Goal: Transaction & Acquisition: Purchase product/service

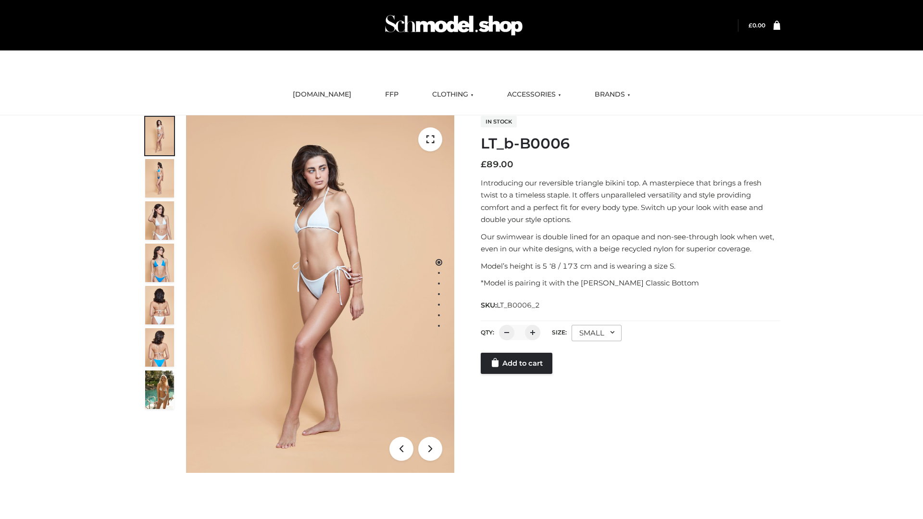
click at [517, 363] on link "Add to cart" at bounding box center [517, 363] width 72 height 21
